Goal: Task Accomplishment & Management: Use online tool/utility

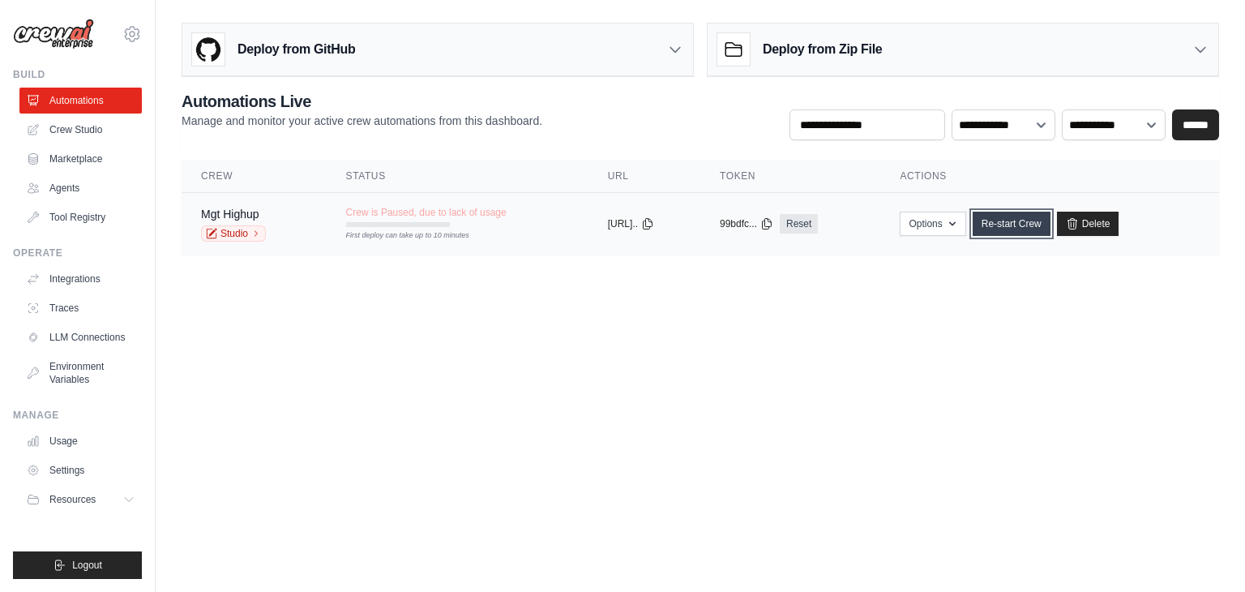
click at [1033, 229] on link "Re-start Crew" at bounding box center [1011, 223] width 78 height 24
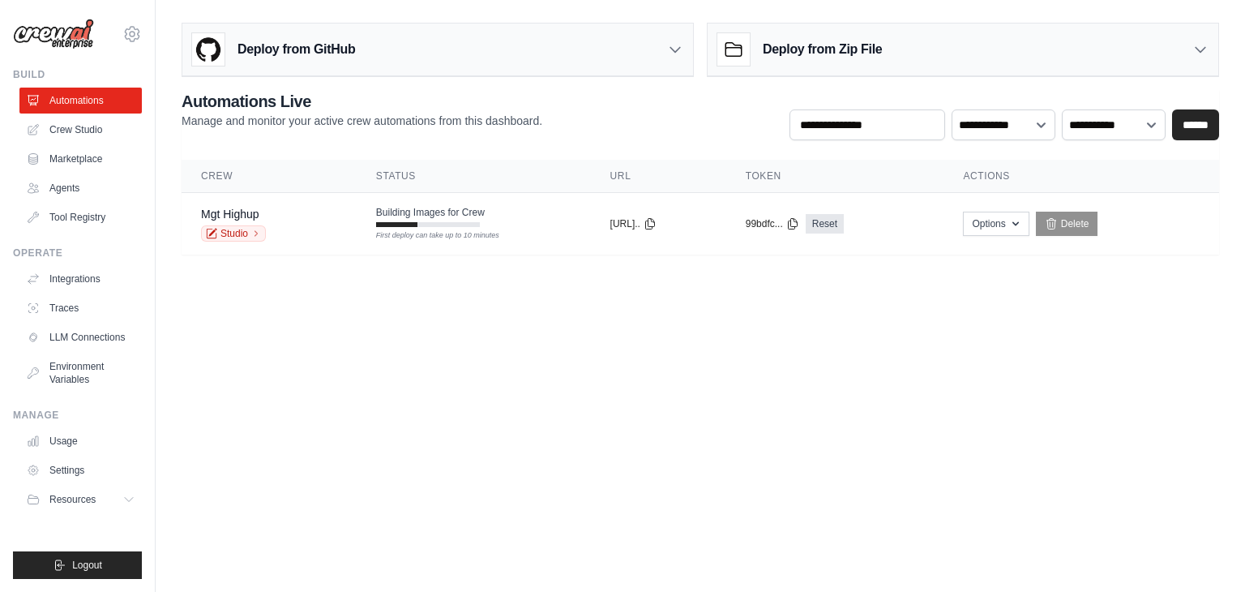
click at [474, 336] on body "[EMAIL_ADDRESS][DOMAIN_NAME] Settings Build Automations Crew Studio" at bounding box center [622, 296] width 1245 height 592
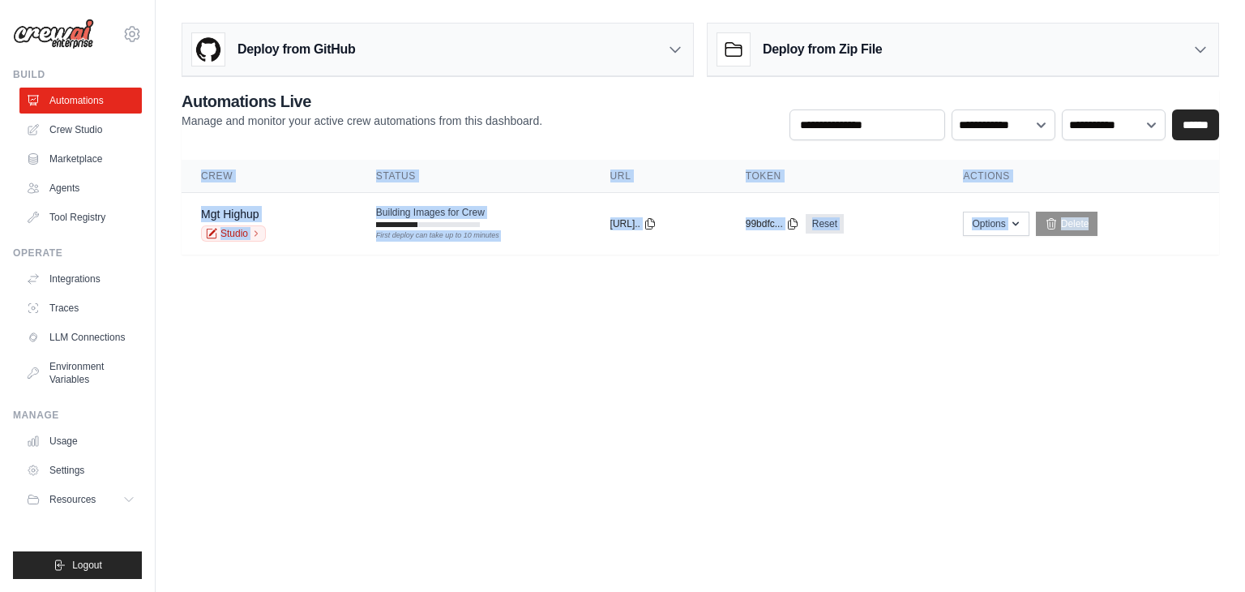
click at [474, 336] on body "[EMAIL_ADDRESS][DOMAIN_NAME] Settings Build Automations Crew Studio" at bounding box center [622, 296] width 1245 height 592
click at [499, 277] on main "Deploy from GitHub Deploy your project directly from GitHub. Select a repositor…" at bounding box center [700, 145] width 1089 height 290
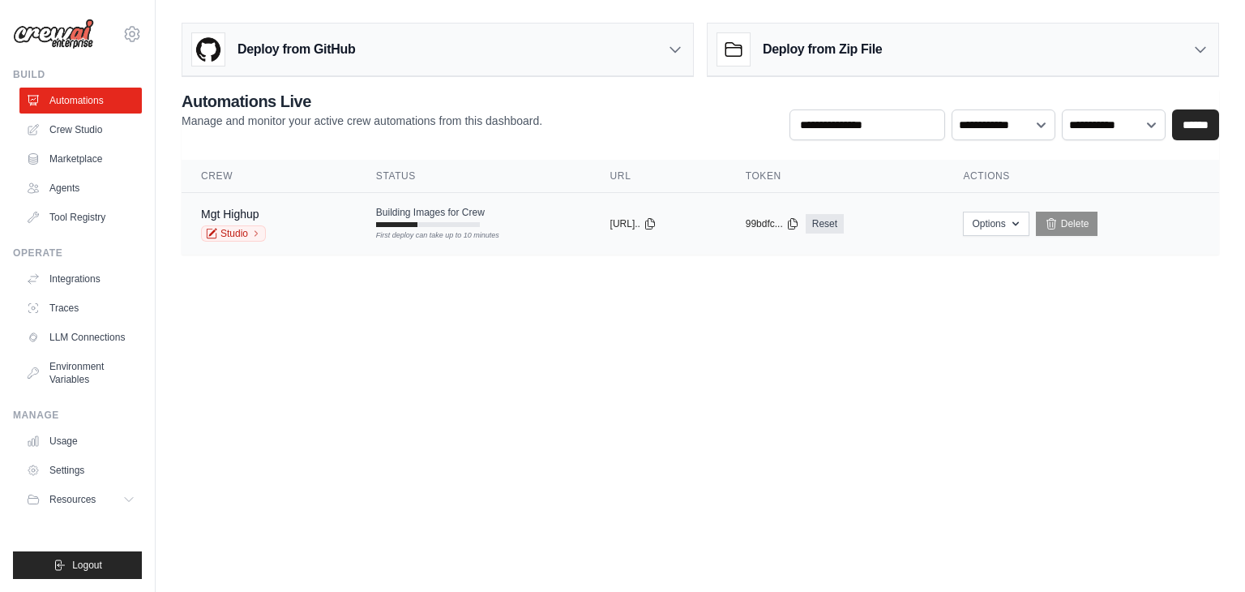
click at [455, 222] on div "First deploy can take up to 10 minutes" at bounding box center [428, 224] width 104 height 5
